Goal: Task Accomplishment & Management: Use online tool/utility

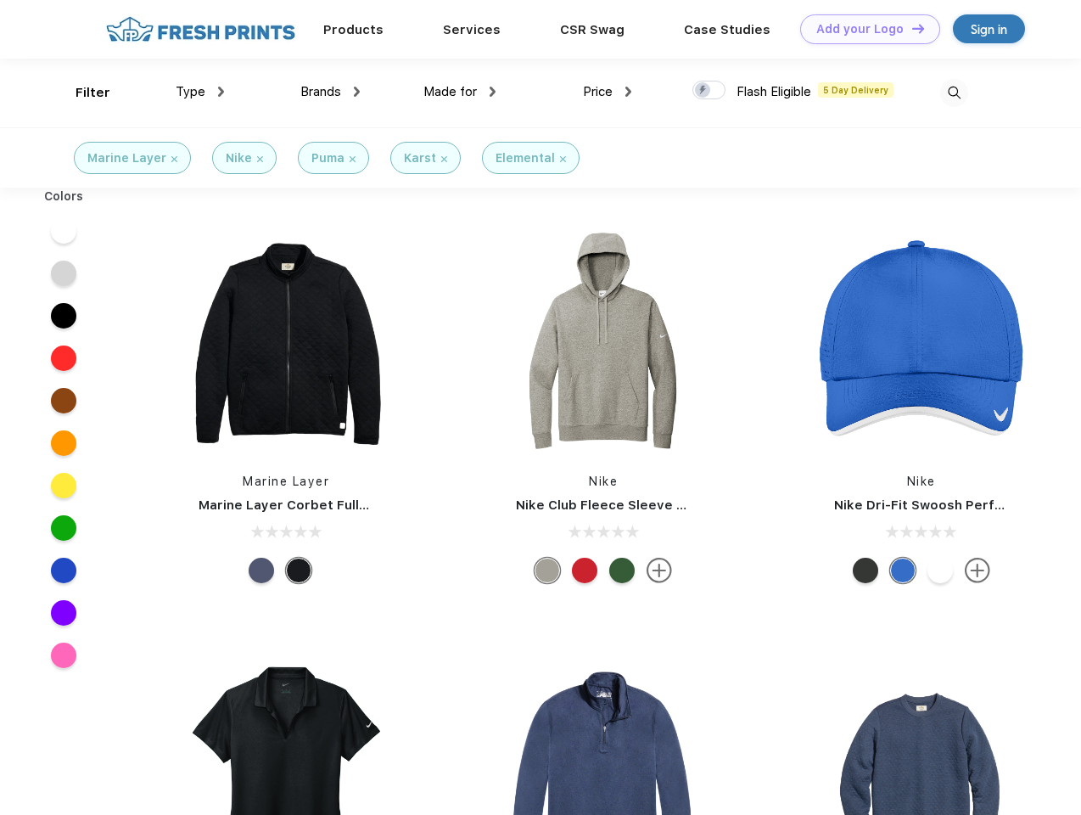
click at [864, 29] on link "Add your Logo Design Tool" at bounding box center [870, 29] width 140 height 30
click at [0, 0] on div "Design Tool" at bounding box center [0, 0] width 0 height 0
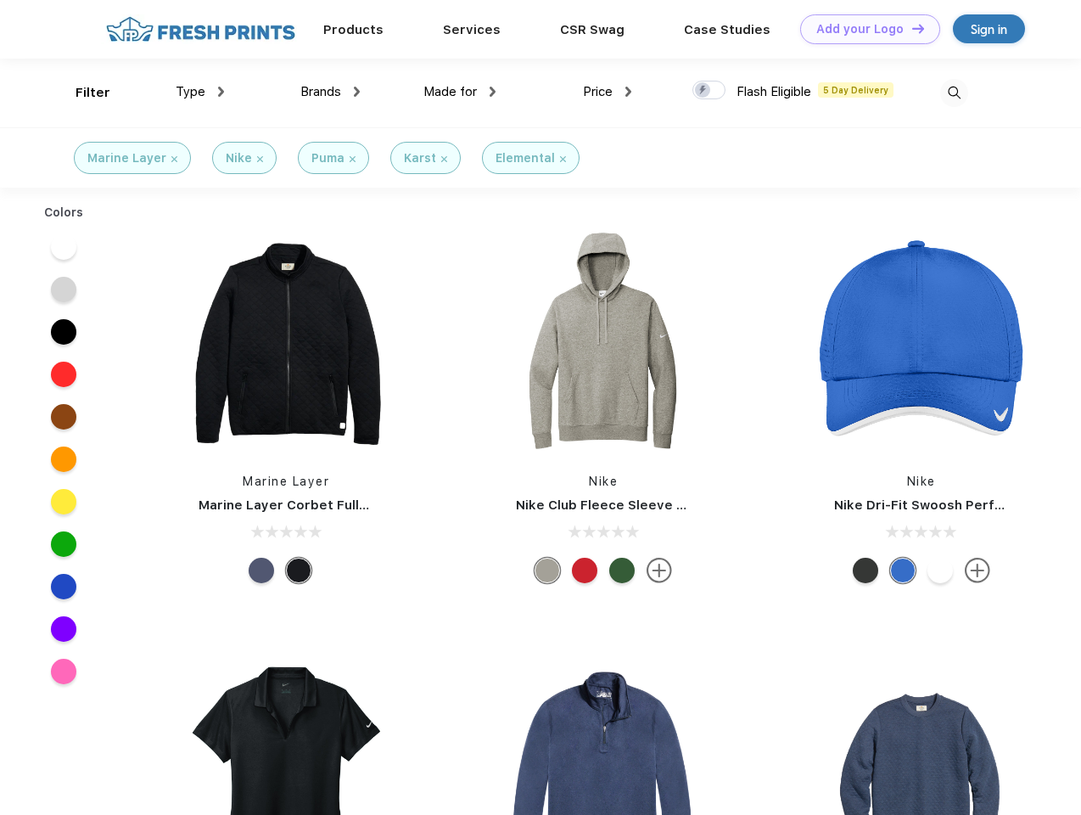
click at [911, 28] on link "Add your Logo Design Tool" at bounding box center [870, 29] width 140 height 30
click at [81, 93] on div "Filter" at bounding box center [93, 93] width 35 height 20
click at [200, 92] on span "Type" at bounding box center [191, 91] width 30 height 15
click at [330, 92] on span "Brands" at bounding box center [320, 91] width 41 height 15
click at [460, 92] on span "Made for" at bounding box center [449, 91] width 53 height 15
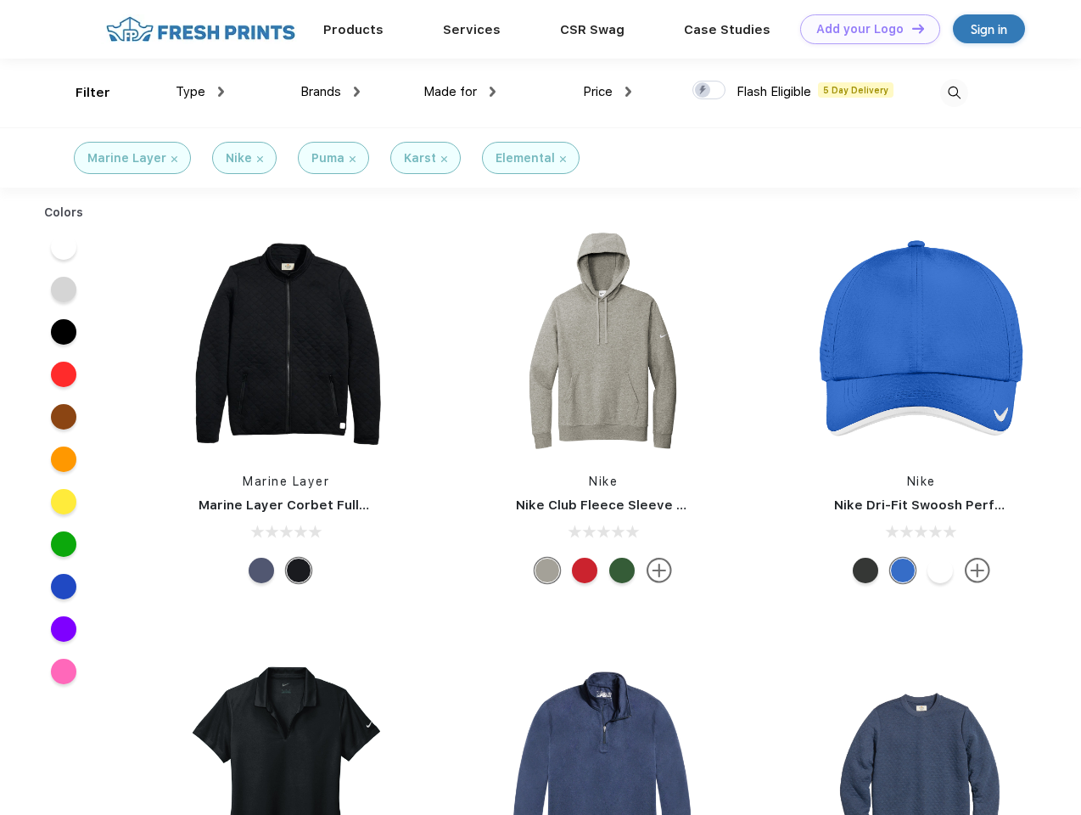
click at [608, 92] on span "Price" at bounding box center [598, 91] width 30 height 15
click at [709, 91] on div at bounding box center [708, 90] width 33 height 19
click at [704, 91] on input "checkbox" at bounding box center [697, 85] width 11 height 11
click at [954, 93] on img at bounding box center [954, 93] width 28 height 28
